Goal: Find specific page/section: Find specific page/section

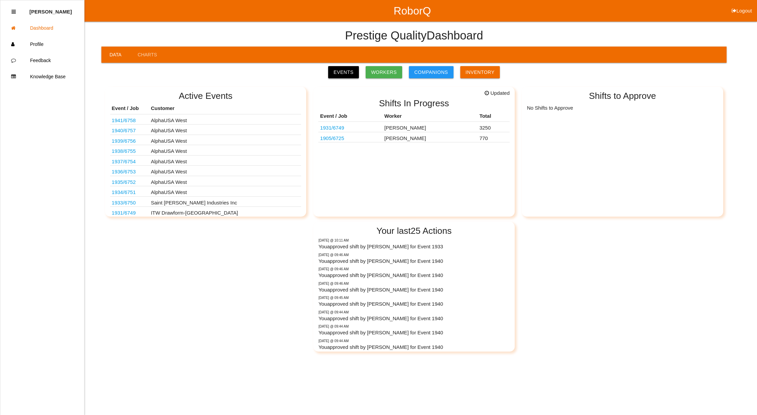
click at [344, 70] on link "Events" at bounding box center [343, 72] width 31 height 12
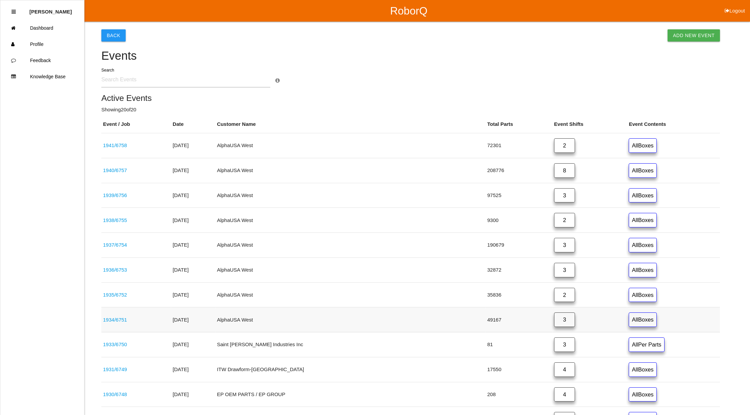
scroll to position [270, 0]
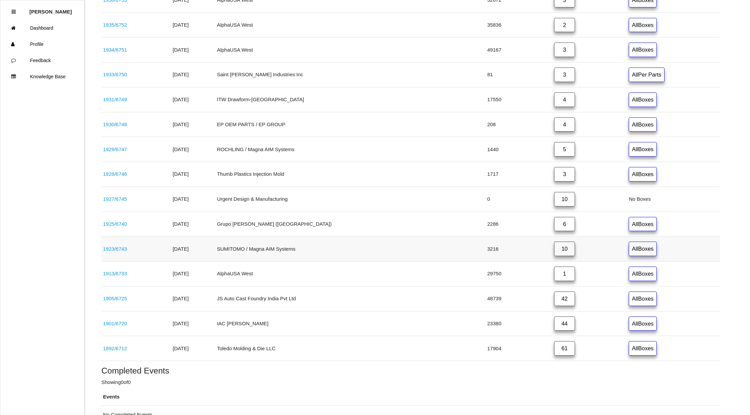
click at [554, 254] on link "10" at bounding box center [564, 249] width 21 height 15
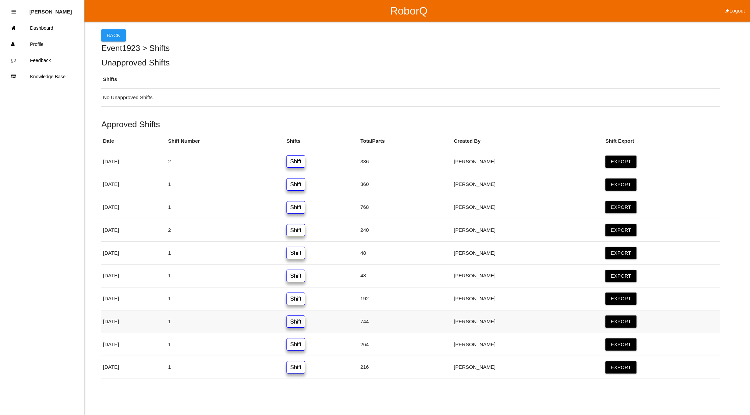
click at [305, 328] on link "Shift" at bounding box center [295, 322] width 19 height 12
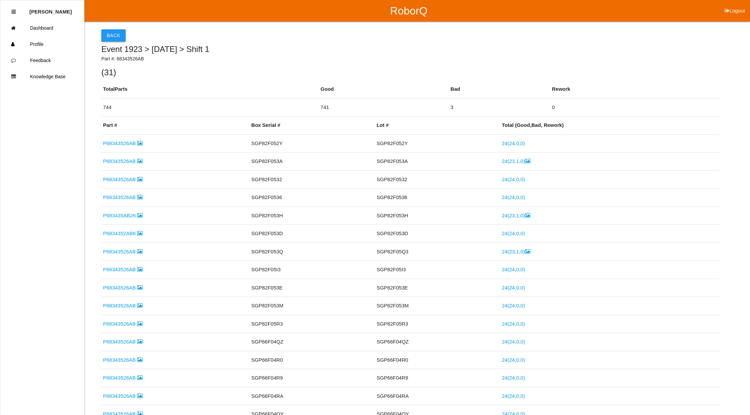
click at [109, 31] on button "Back" at bounding box center [113, 35] width 24 height 12
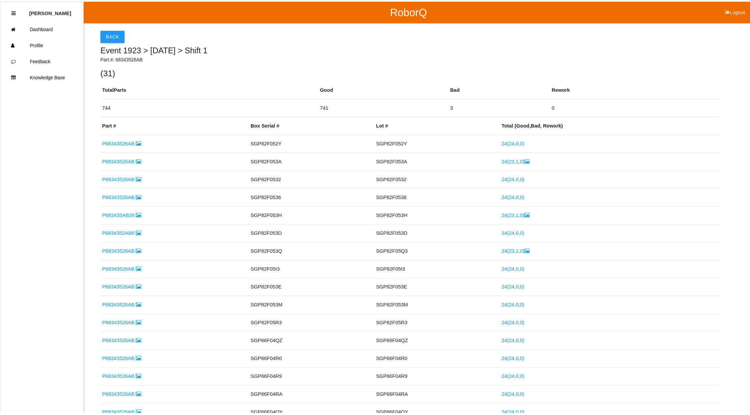
scroll to position [1, 0]
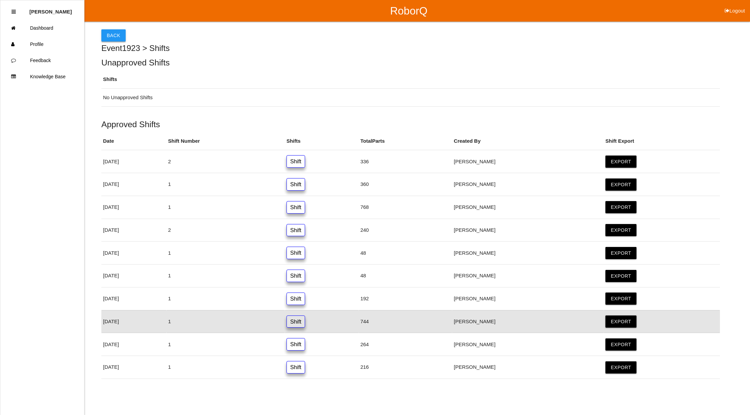
click at [109, 34] on button "Back" at bounding box center [113, 35] width 24 height 12
